Goal: Information Seeking & Learning: Learn about a topic

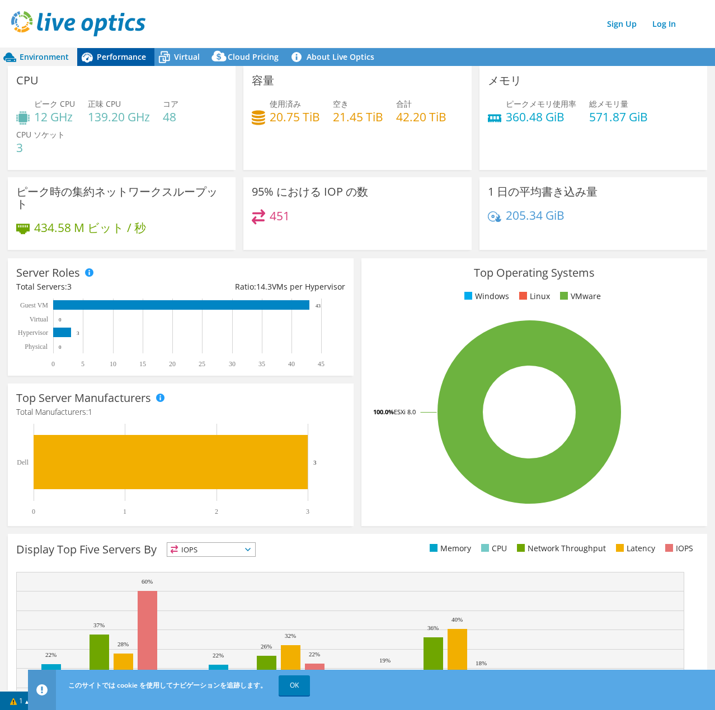
click at [135, 53] on span "Performance" at bounding box center [121, 56] width 49 height 11
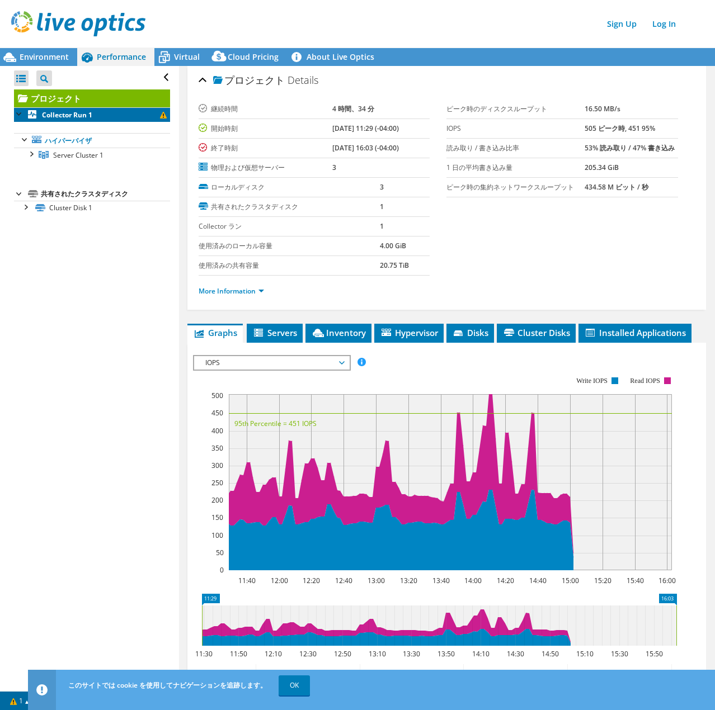
click at [91, 117] on b "Collector Run 1" at bounding box center [67, 115] width 50 height 10
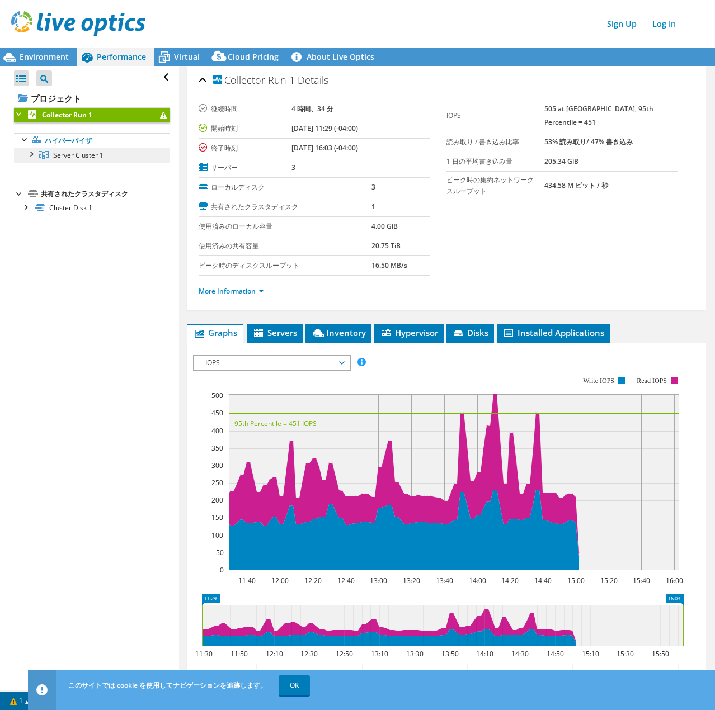
click at [96, 153] on span "Server Cluster 1" at bounding box center [78, 155] width 50 height 10
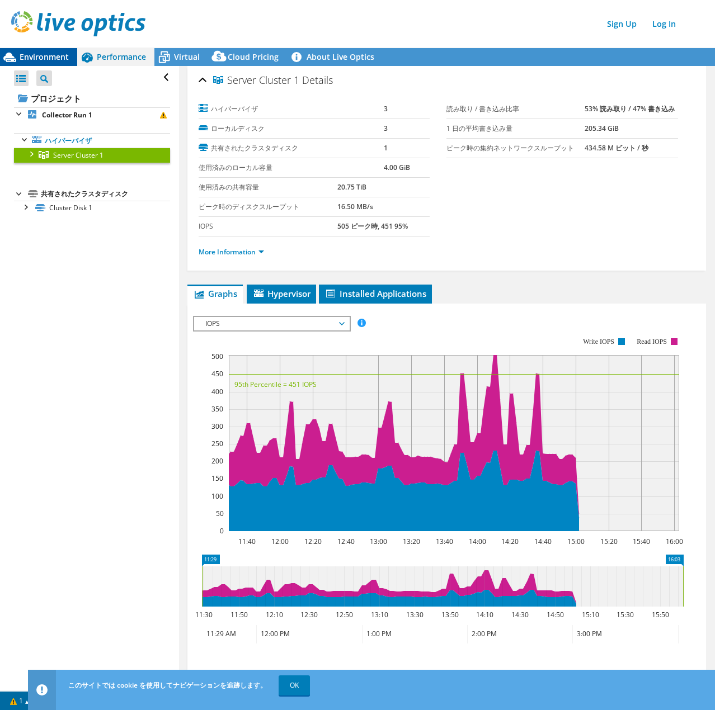
click at [21, 56] on span "Environment" at bounding box center [44, 56] width 49 height 11
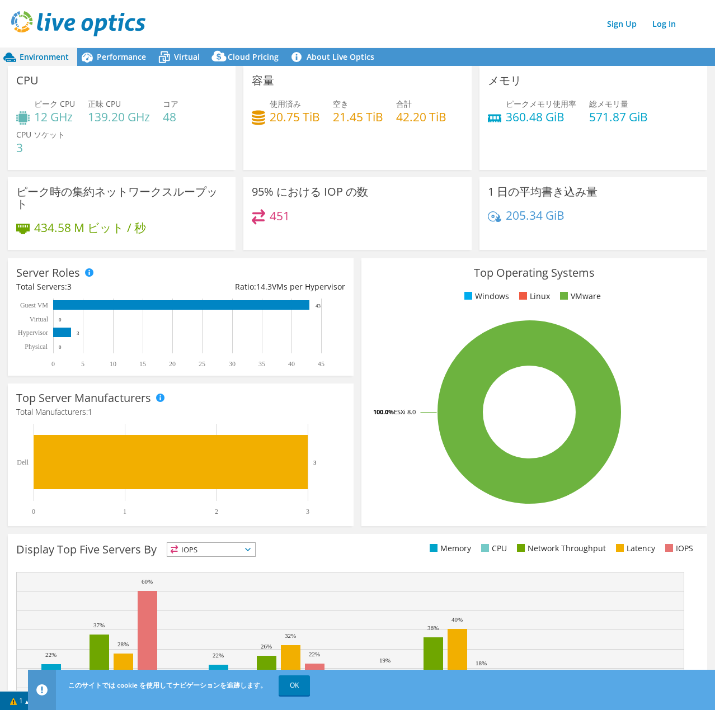
click at [32, 82] on h3 "CPU" at bounding box center [27, 80] width 22 height 12
click at [43, 117] on h4 "12 GHz" at bounding box center [54, 117] width 41 height 12
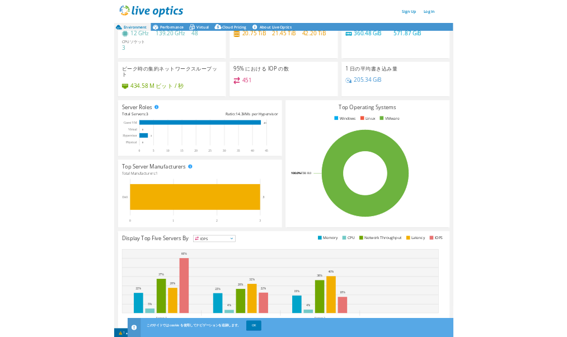
scroll to position [69, 0]
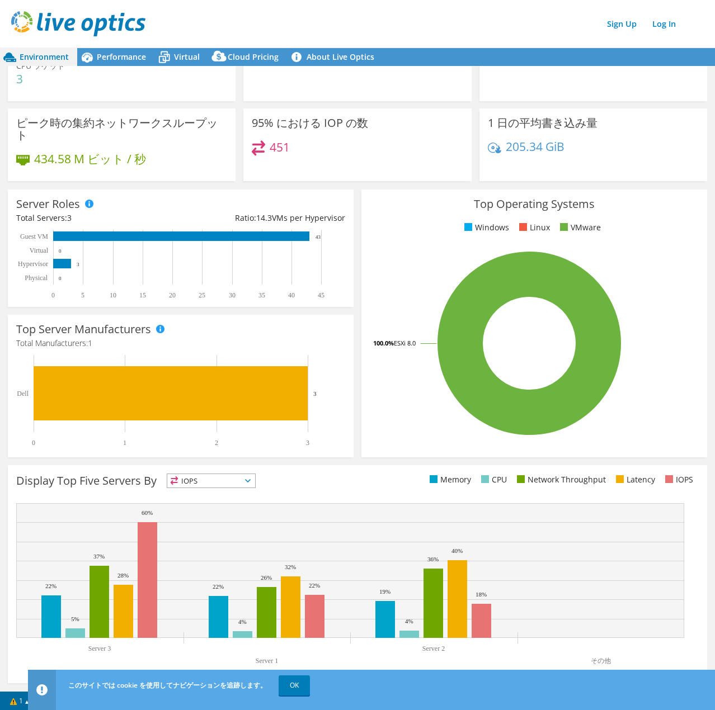
click at [223, 477] on span "IOPS" at bounding box center [211, 480] width 88 height 13
click at [200, 532] on li "CPU" at bounding box center [211, 527] width 88 height 16
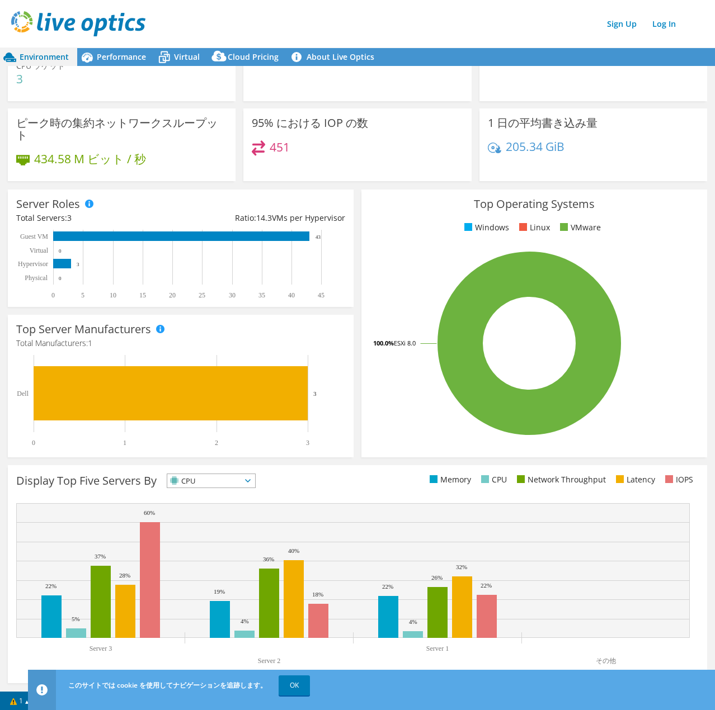
click at [254, 477] on span "CPU" at bounding box center [211, 480] width 88 height 13
click at [246, 494] on li "IOPS" at bounding box center [211, 496] width 88 height 16
click at [241, 481] on span "IOPS" at bounding box center [204, 480] width 74 height 13
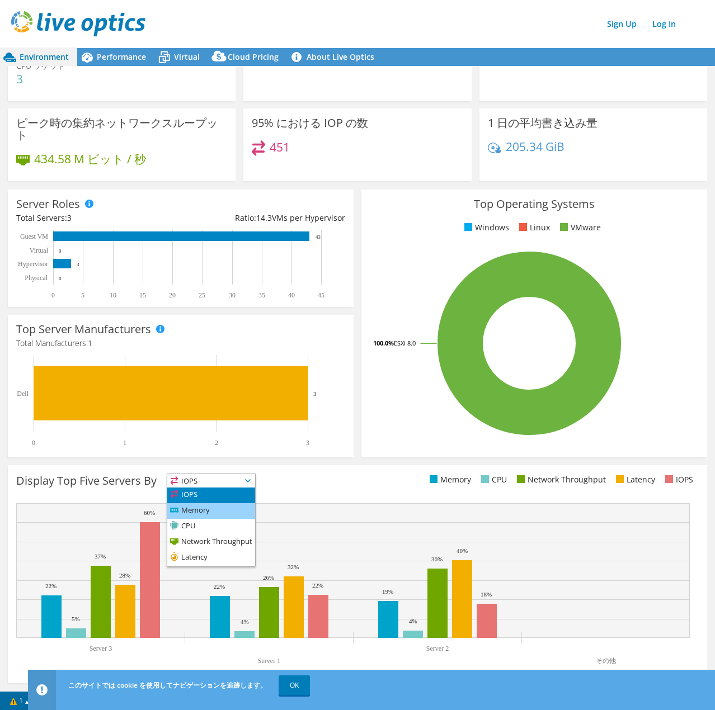
click at [242, 502] on ul "IOPS Memory" at bounding box center [211, 527] width 88 height 78
click at [246, 507] on rect at bounding box center [352, 570] width 673 height 135
click at [251, 481] on icon at bounding box center [248, 480] width 6 height 3
click at [236, 546] on li "Network Throughput" at bounding box center [211, 543] width 88 height 16
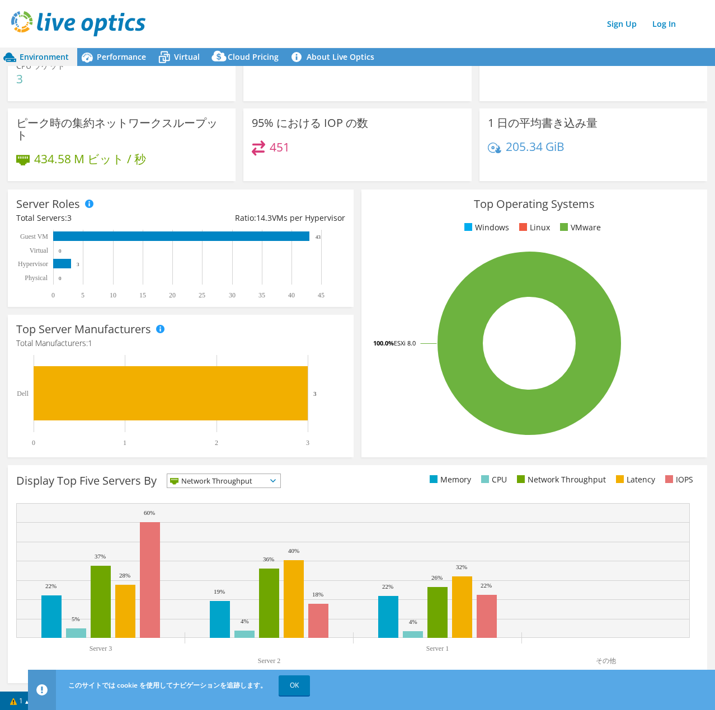
click at [256, 483] on span "Network Throughput" at bounding box center [216, 480] width 99 height 13
click at [243, 526] on li "CPU" at bounding box center [223, 527] width 113 height 16
